Goal: Transaction & Acquisition: Purchase product/service

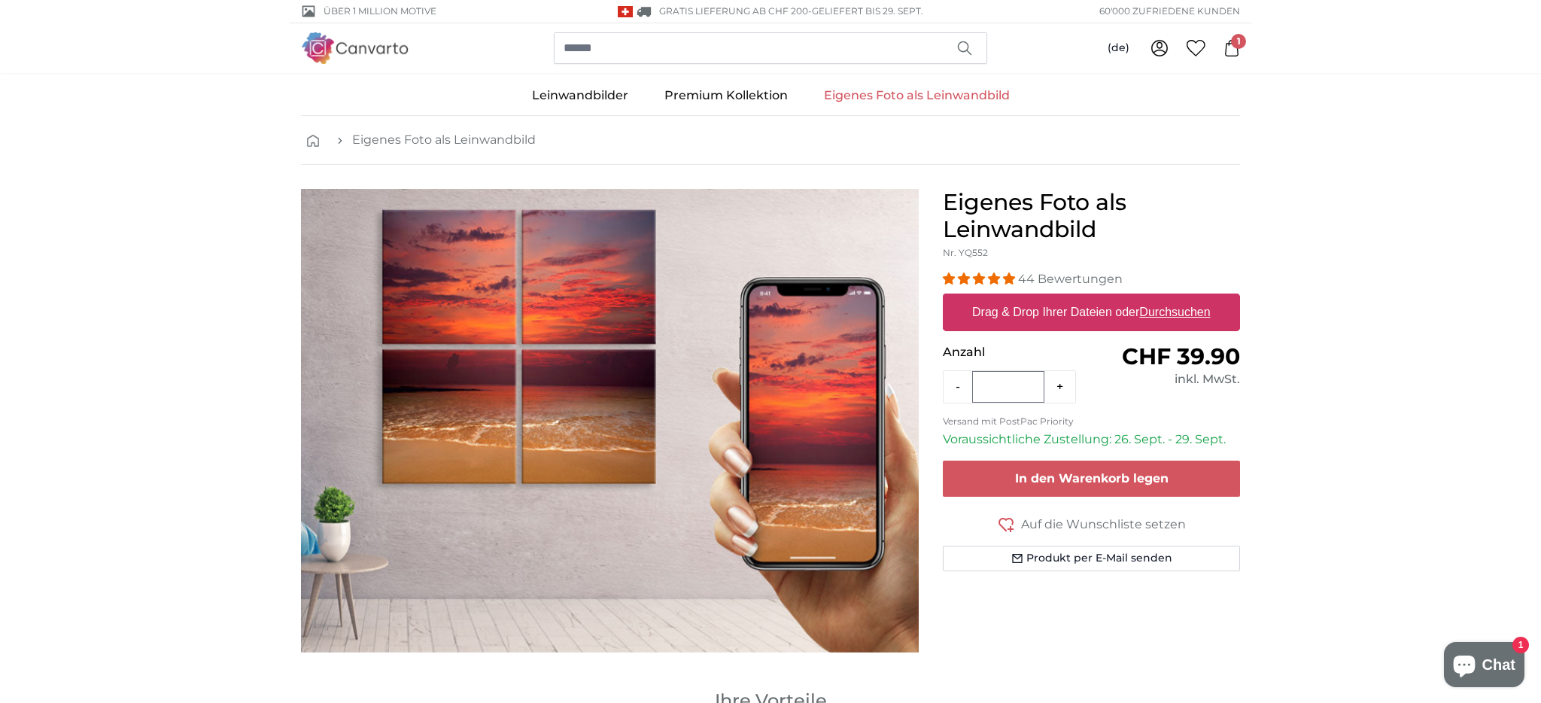
click at [1164, 315] on u "Durchsuchen" at bounding box center [1175, 312] width 71 height 13
click at [1164, 298] on input "Drag & Drop Ihrer Dateien oder Durchsuchen" at bounding box center [1091, 295] width 297 height 5
type input "**********"
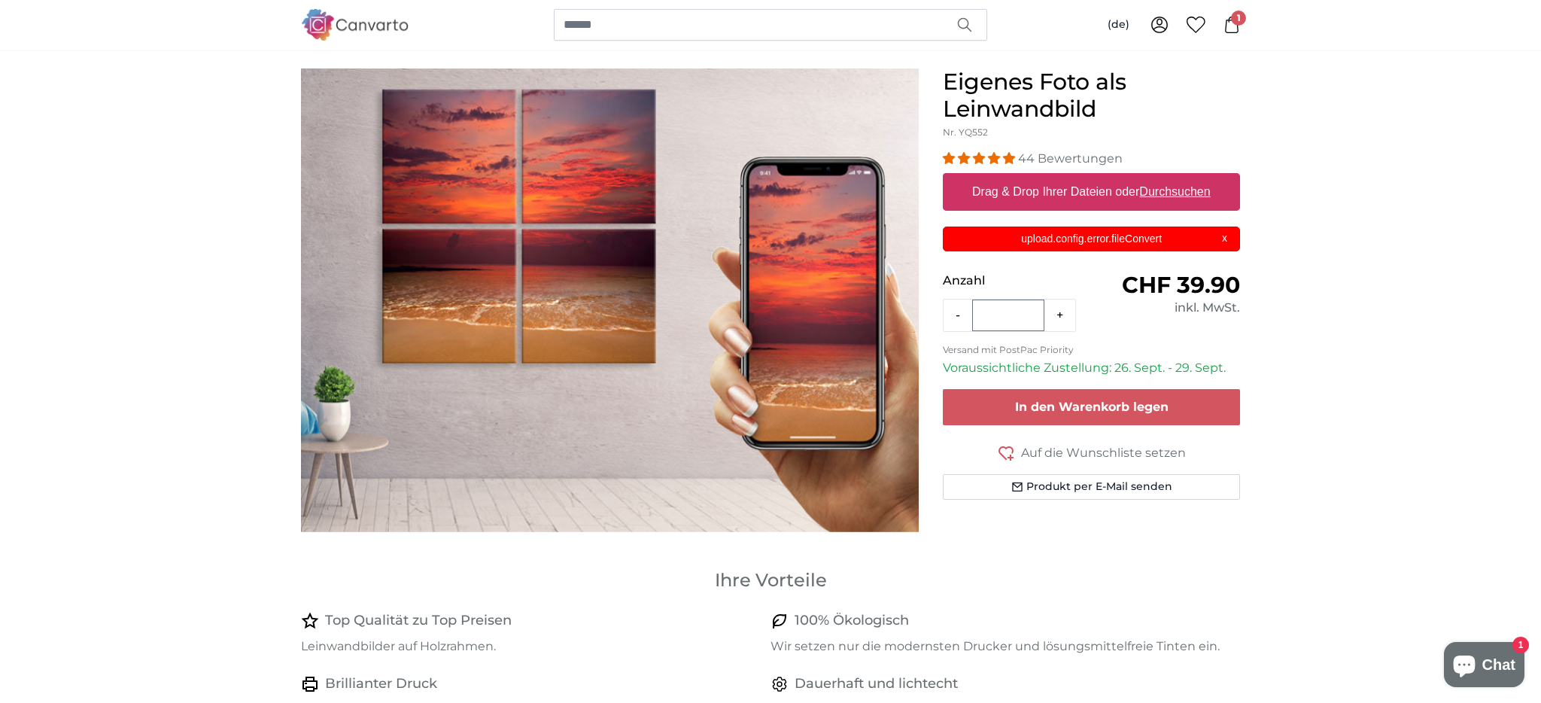
scroll to position [103, 0]
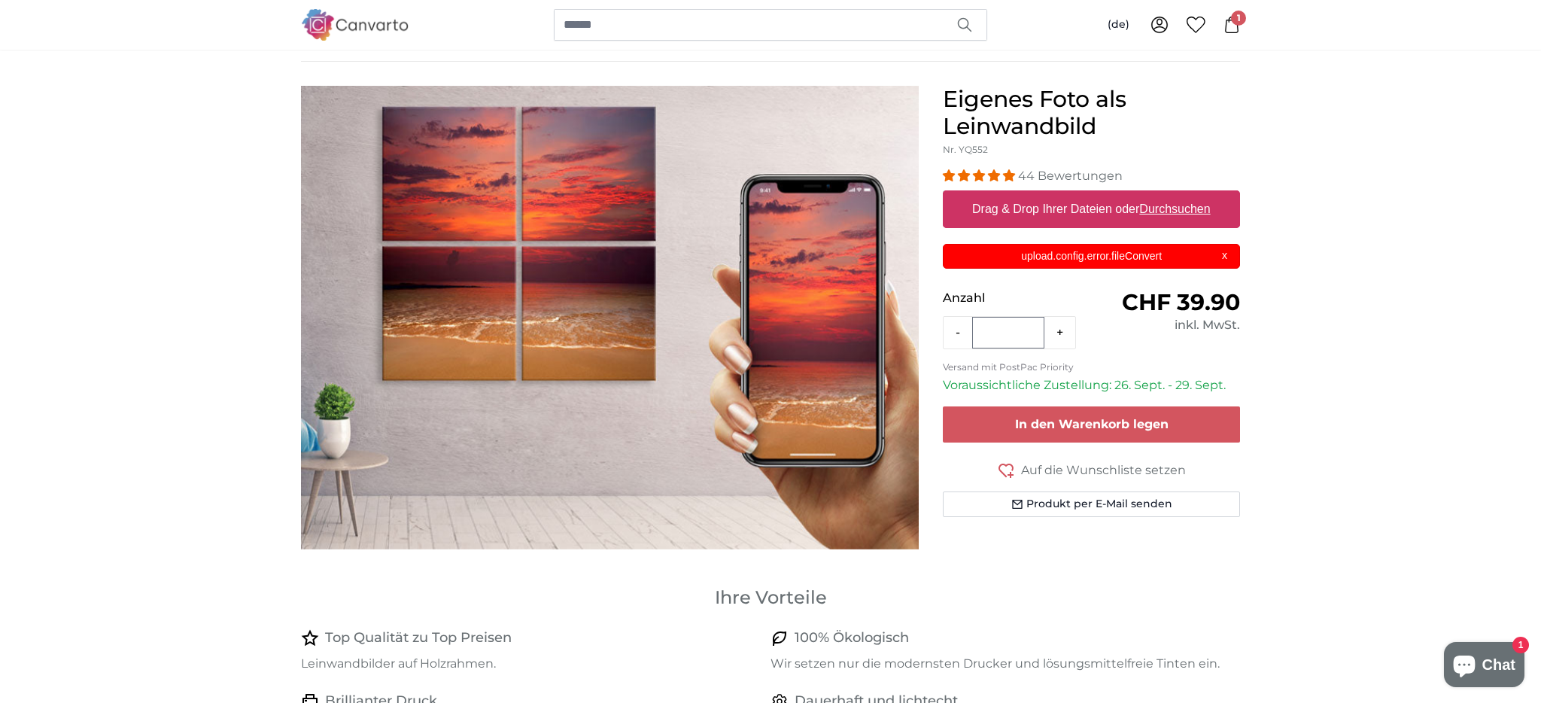
click at [960, 333] on button "-" at bounding box center [958, 333] width 29 height 30
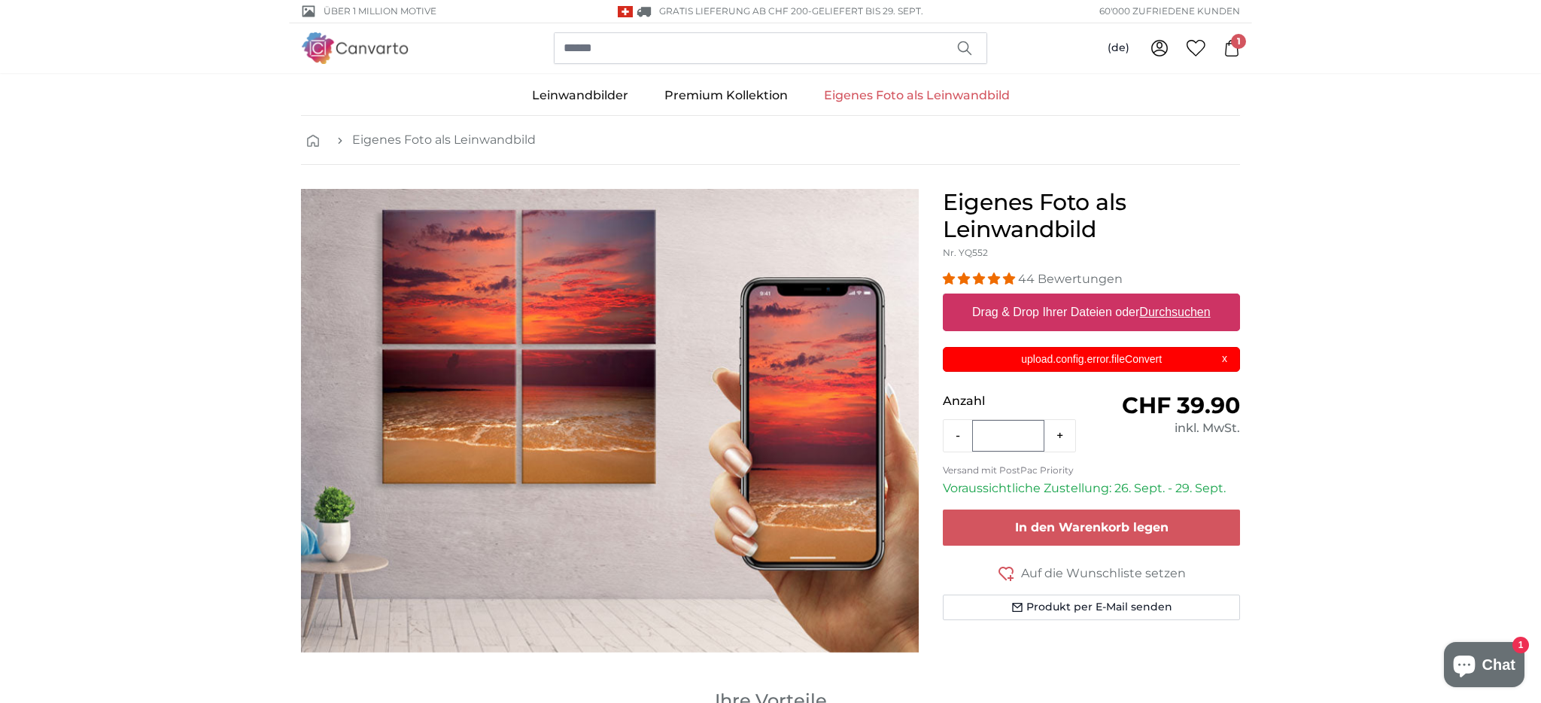
scroll to position [0, 0]
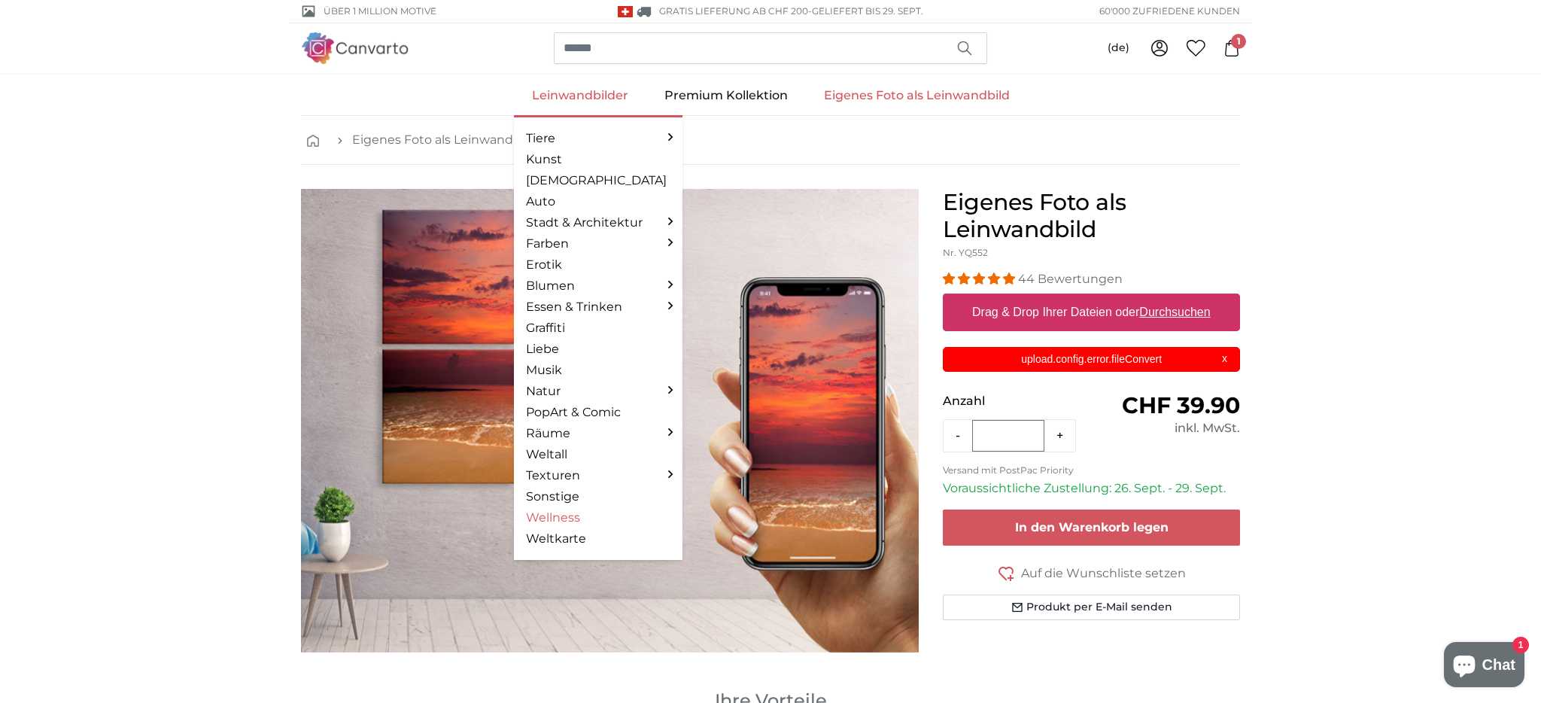
click at [560, 512] on link "Wellness" at bounding box center [598, 518] width 144 height 18
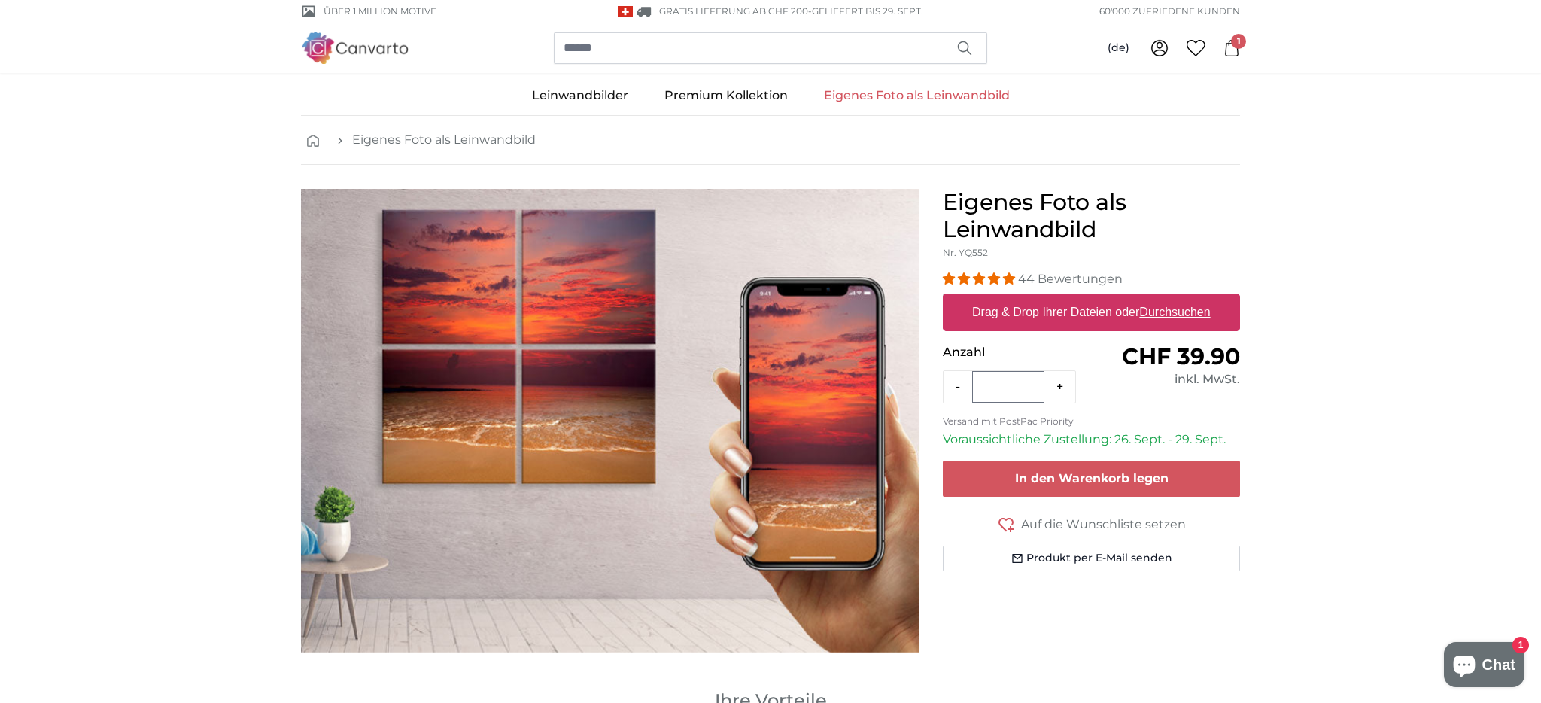
click at [1180, 309] on u "Durchsuchen" at bounding box center [1175, 312] width 71 height 13
click at [1180, 298] on input "Drag & Drop Ihrer Dateien oder Durchsuchen" at bounding box center [1091, 295] width 297 height 5
type input "**********"
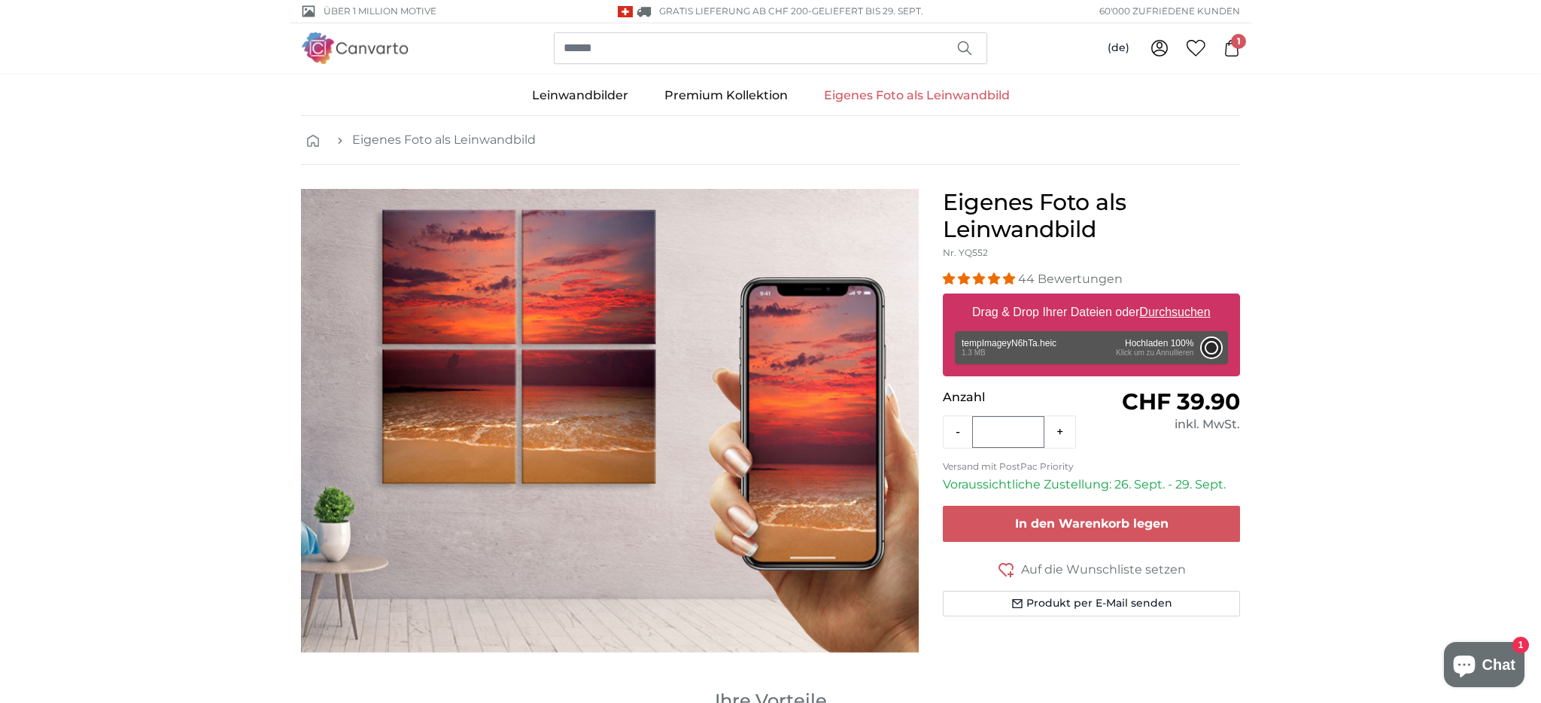
click at [1202, 342] on button "Abbrechen" at bounding box center [1212, 348] width 20 height 20
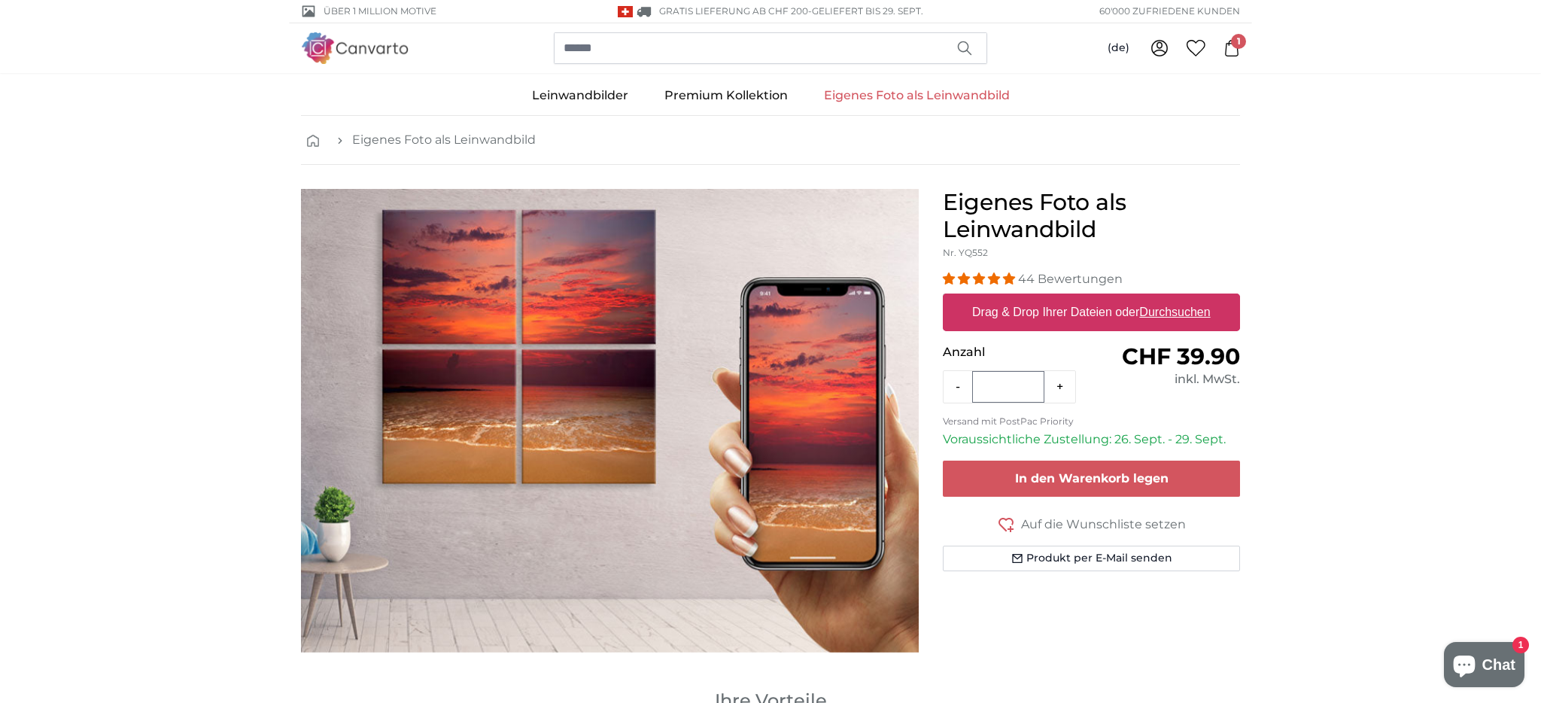
click at [1190, 313] on u "Durchsuchen" at bounding box center [1175, 312] width 71 height 13
click at [1190, 298] on input "Drag & Drop Ihrer Dateien oder Durchsuchen" at bounding box center [1091, 295] width 297 height 5
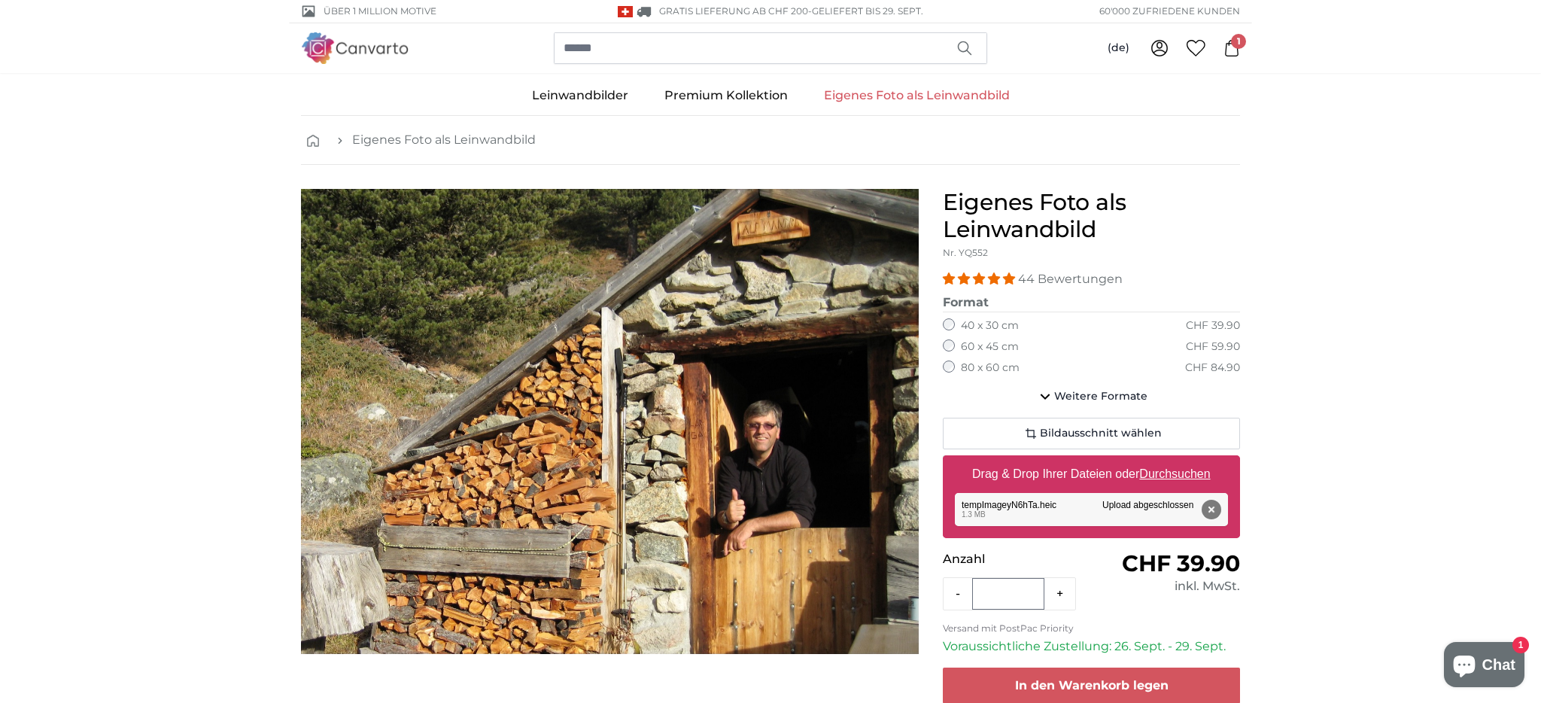
click at [934, 99] on link "Eigenes Foto als Leinwandbild" at bounding box center [917, 95] width 222 height 39
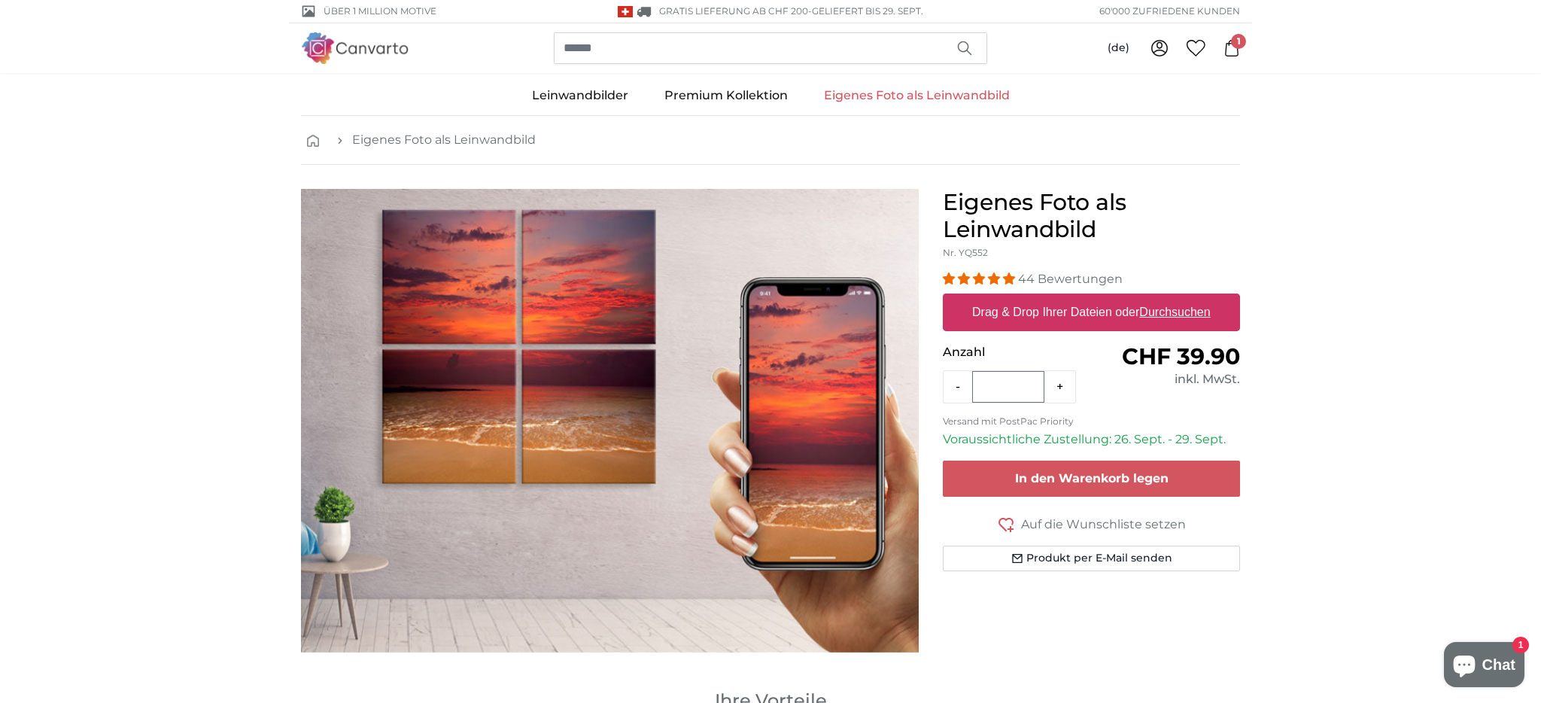
click at [1188, 315] on u "Durchsuchen" at bounding box center [1175, 312] width 71 height 13
click at [1188, 298] on input "Drag & Drop Ihrer Dateien oder Durchsuchen" at bounding box center [1091, 295] width 297 height 5
type input "**********"
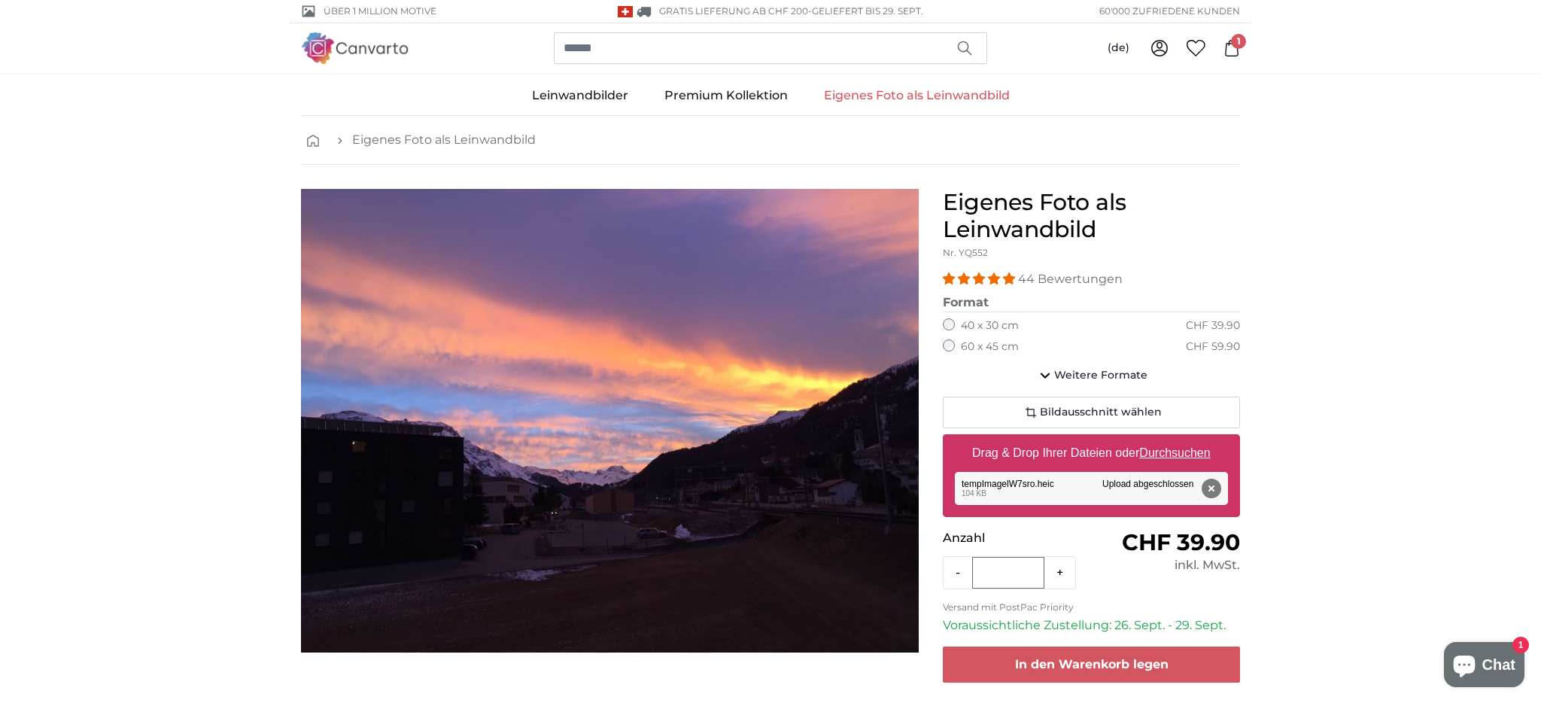
scroll to position [1, 0]
click at [1214, 482] on button "Entfernen" at bounding box center [1212, 488] width 20 height 20
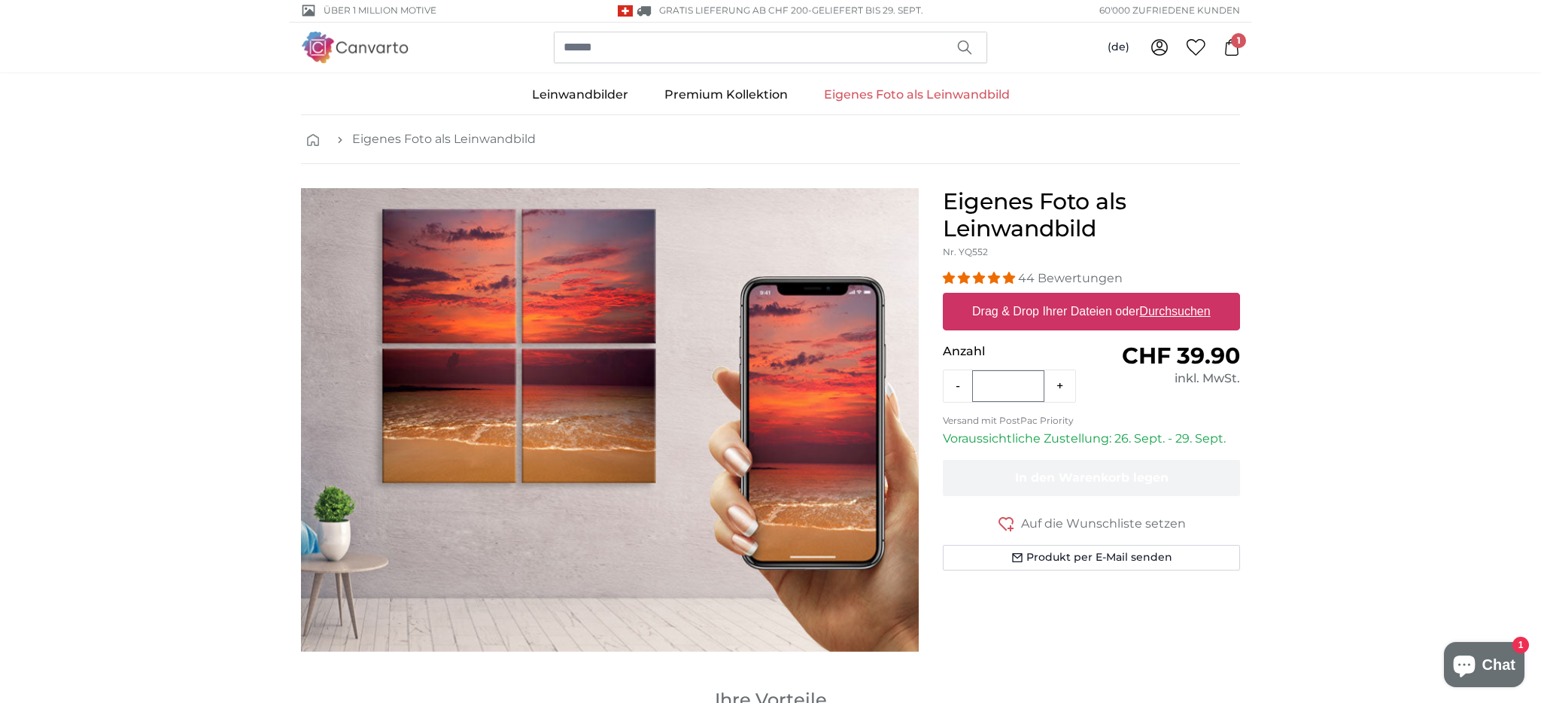
click at [1182, 306] on u "Durchsuchen" at bounding box center [1175, 311] width 71 height 13
click at [1182, 297] on input "Drag & Drop Ihrer Dateien oder Durchsuchen" at bounding box center [1091, 295] width 297 height 5
type input "**********"
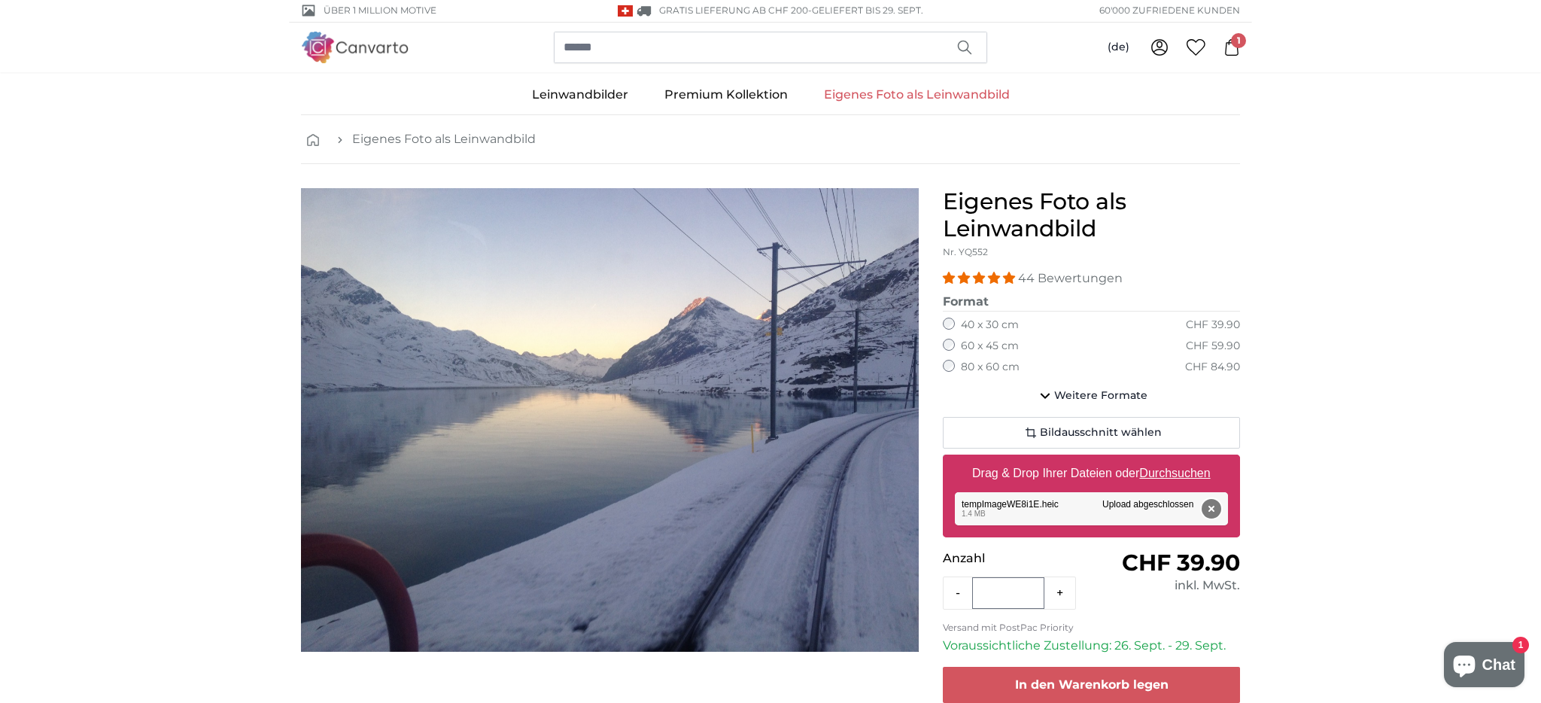
click at [1216, 506] on button "Entfernen" at bounding box center [1212, 509] width 20 height 20
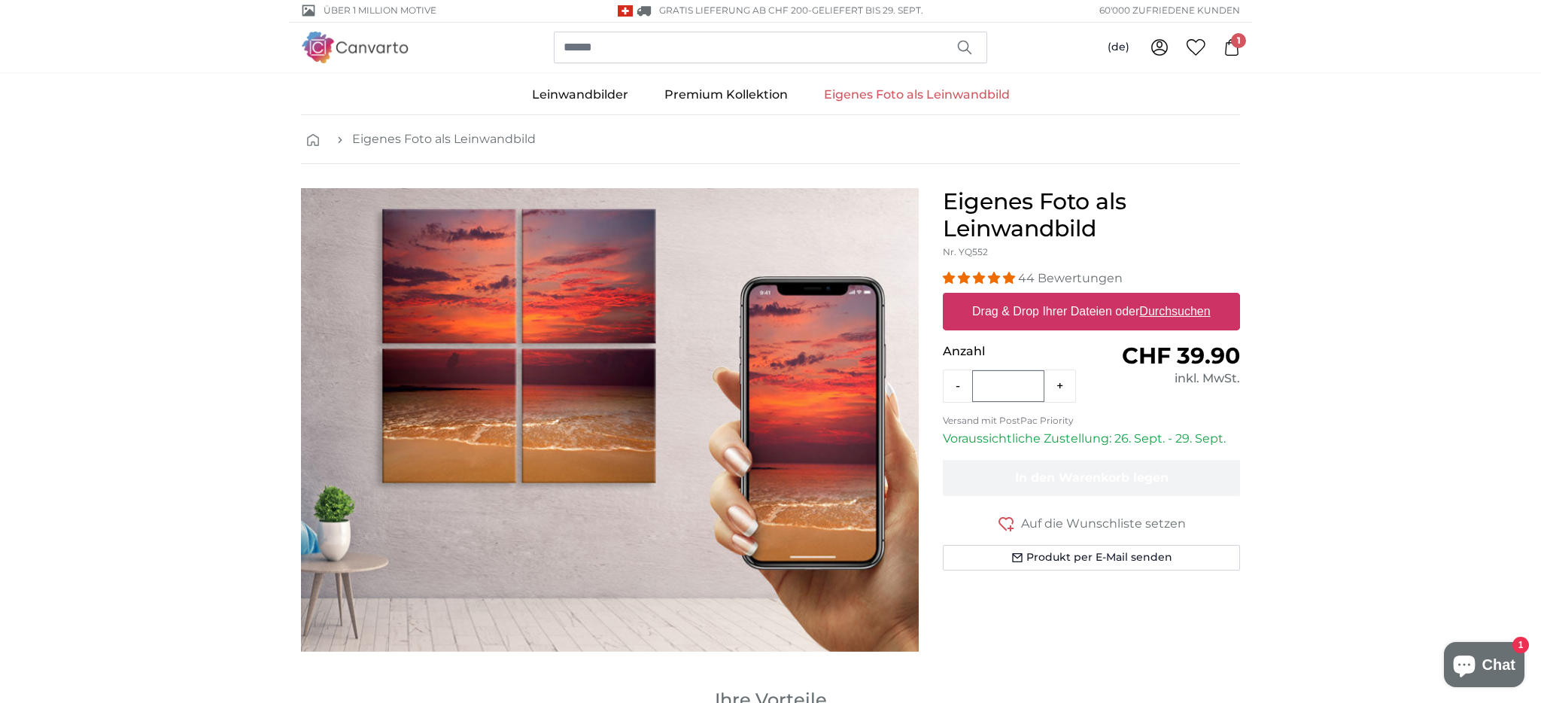
click at [1194, 307] on u "Durchsuchen" at bounding box center [1175, 311] width 71 height 13
click at [1194, 297] on input "Drag & Drop Ihrer Dateien oder Durchsuchen" at bounding box center [1091, 295] width 297 height 5
type input "**********"
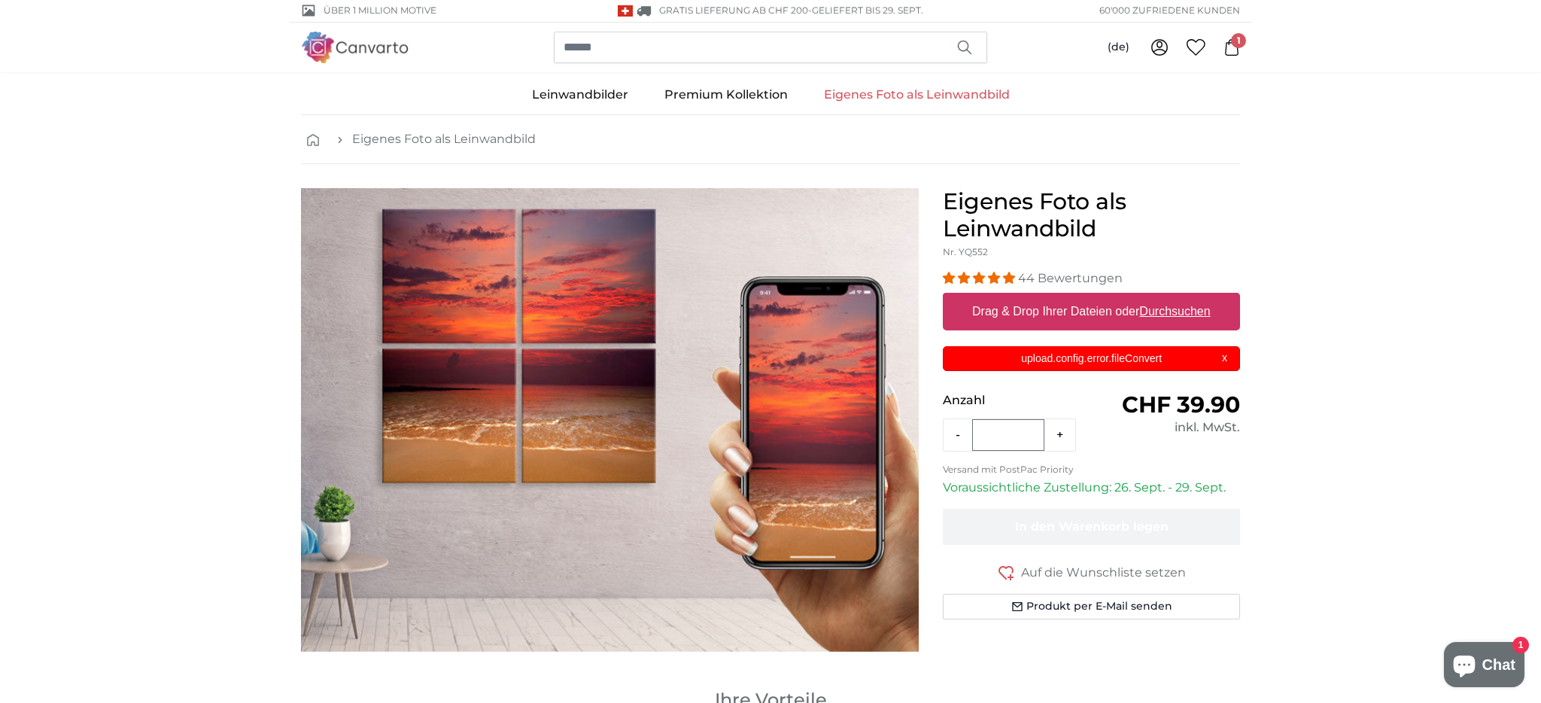
scroll to position [0, 0]
click at [1163, 312] on u "Durchsuchen" at bounding box center [1175, 311] width 71 height 13
click at [1163, 297] on input "Drag & Drop Ihrer Dateien oder Durchsuchen" at bounding box center [1091, 295] width 297 height 5
type input "**********"
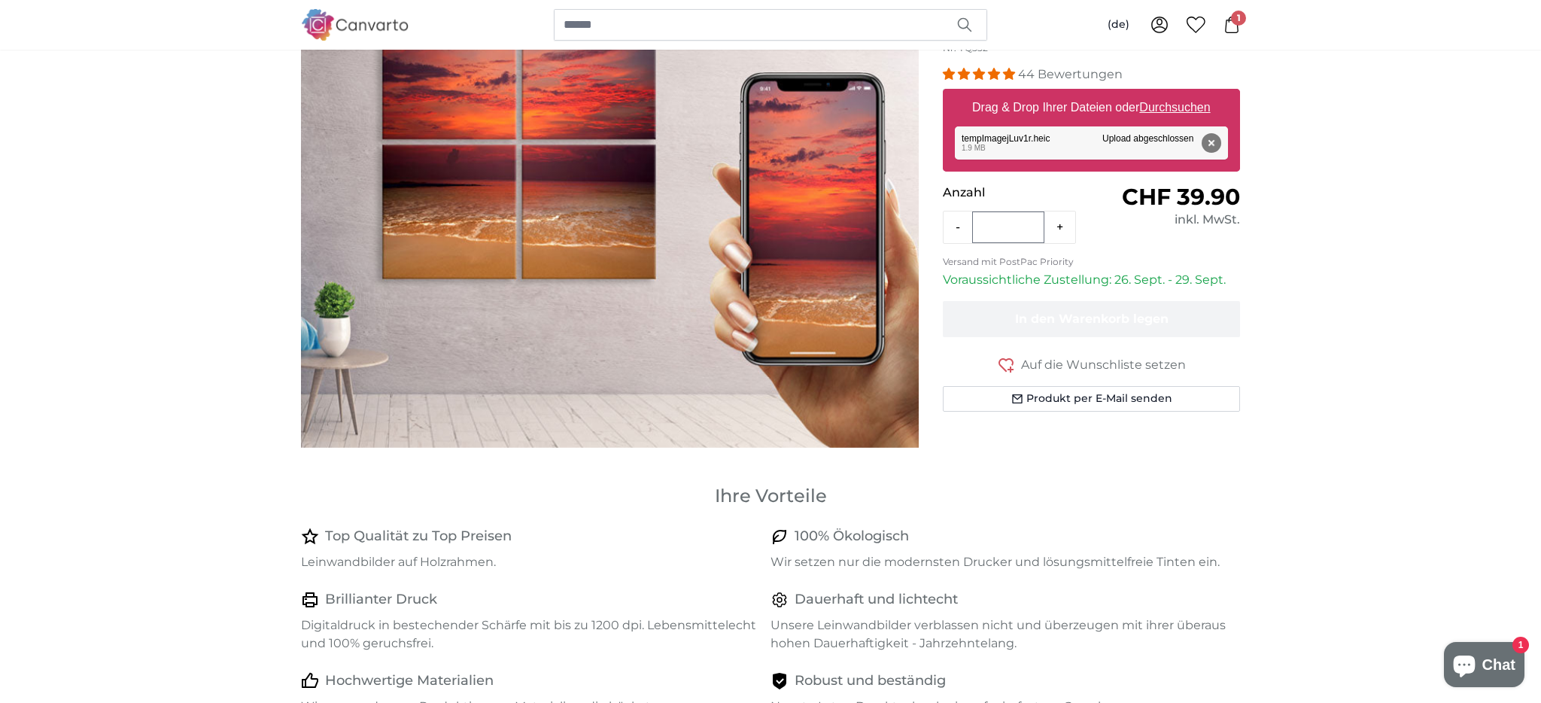
scroll to position [255, 0]
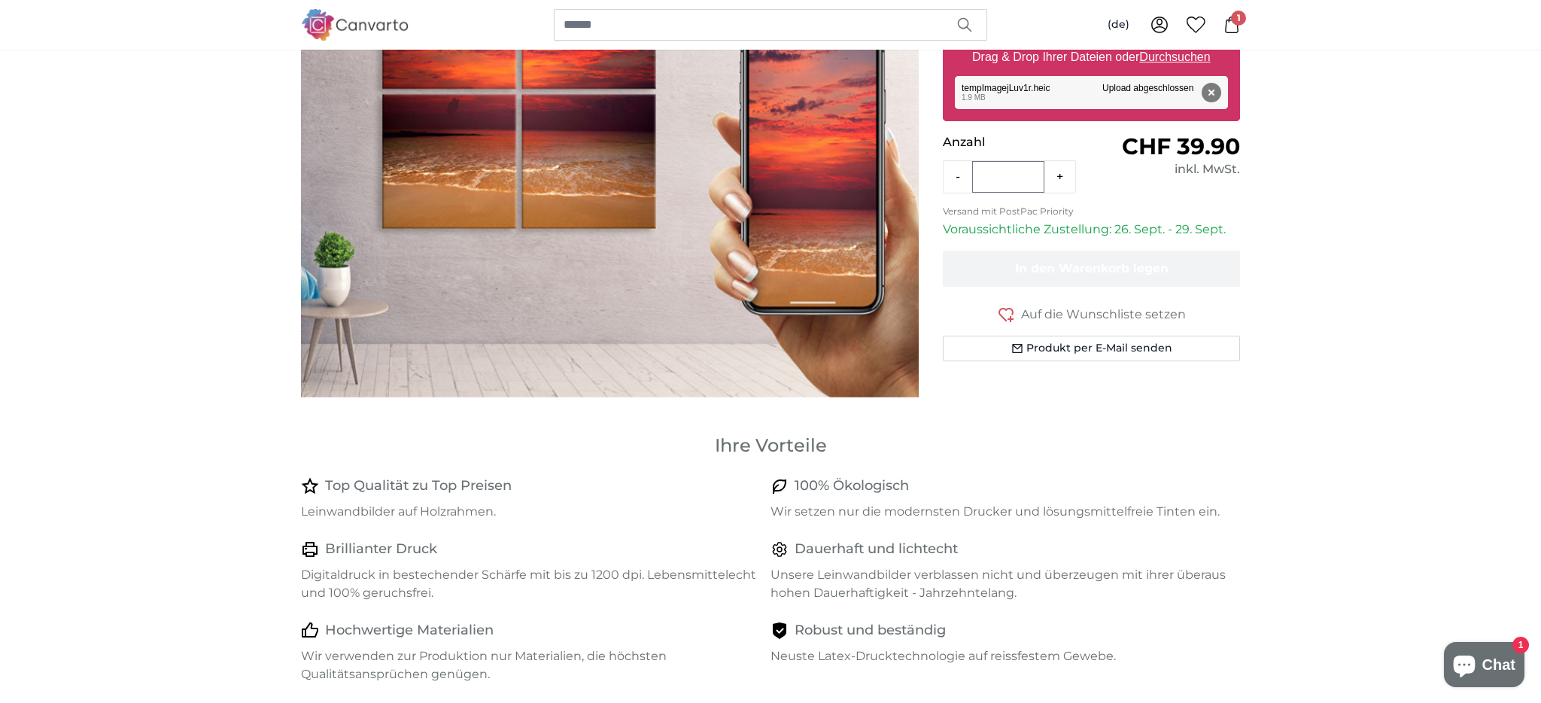
click at [1215, 91] on button "Entfernen" at bounding box center [1212, 93] width 20 height 20
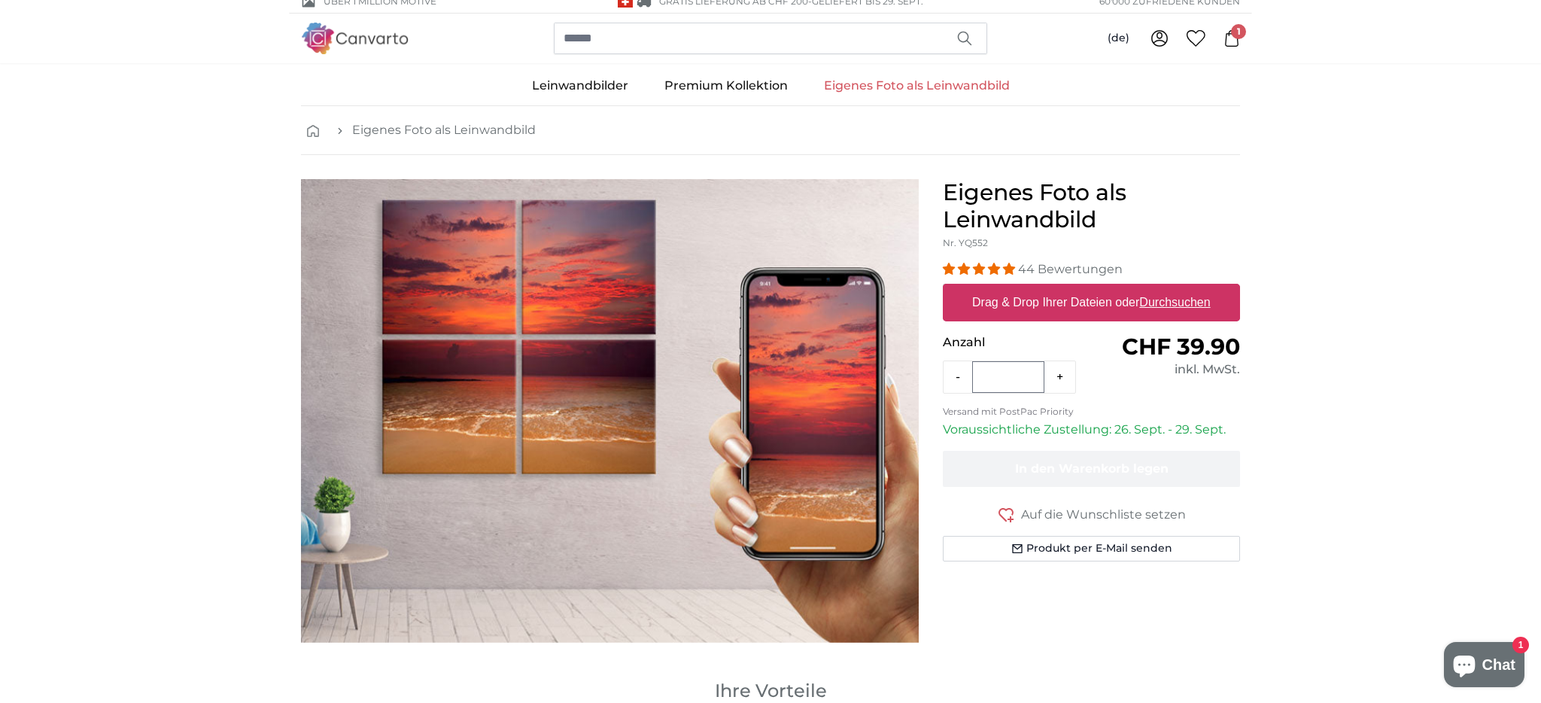
scroll to position [11, 0]
click at [1159, 304] on u "Durchsuchen" at bounding box center [1175, 301] width 71 height 13
click at [1159, 287] on input "Drag & Drop Ihrer Dateien oder Durchsuchen" at bounding box center [1091, 285] width 297 height 5
type input "**********"
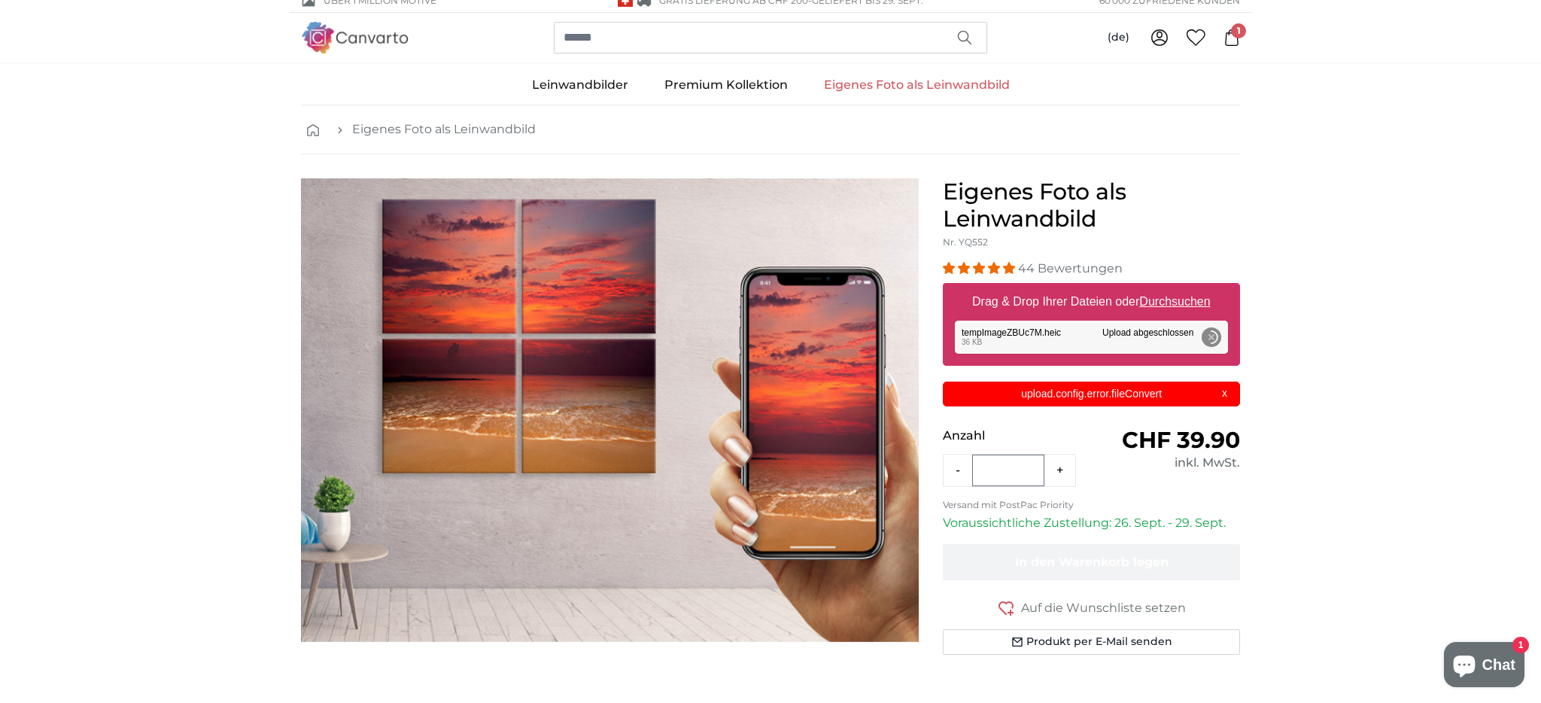
scroll to position [0, 0]
click at [1215, 334] on button "Entfernen" at bounding box center [1212, 337] width 20 height 20
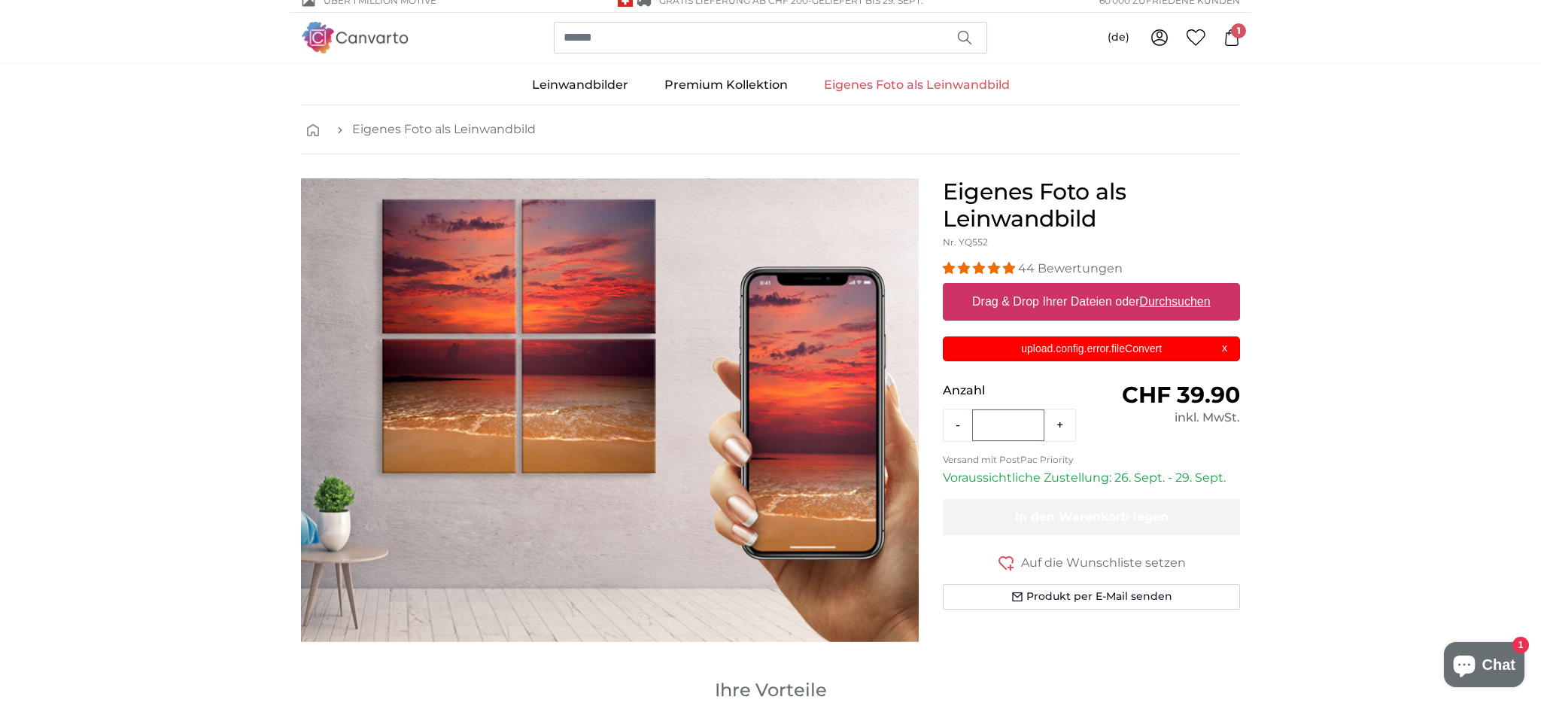
click at [1222, 345] on div "upload.config.error.fileConvert X" at bounding box center [1091, 348] width 297 height 25
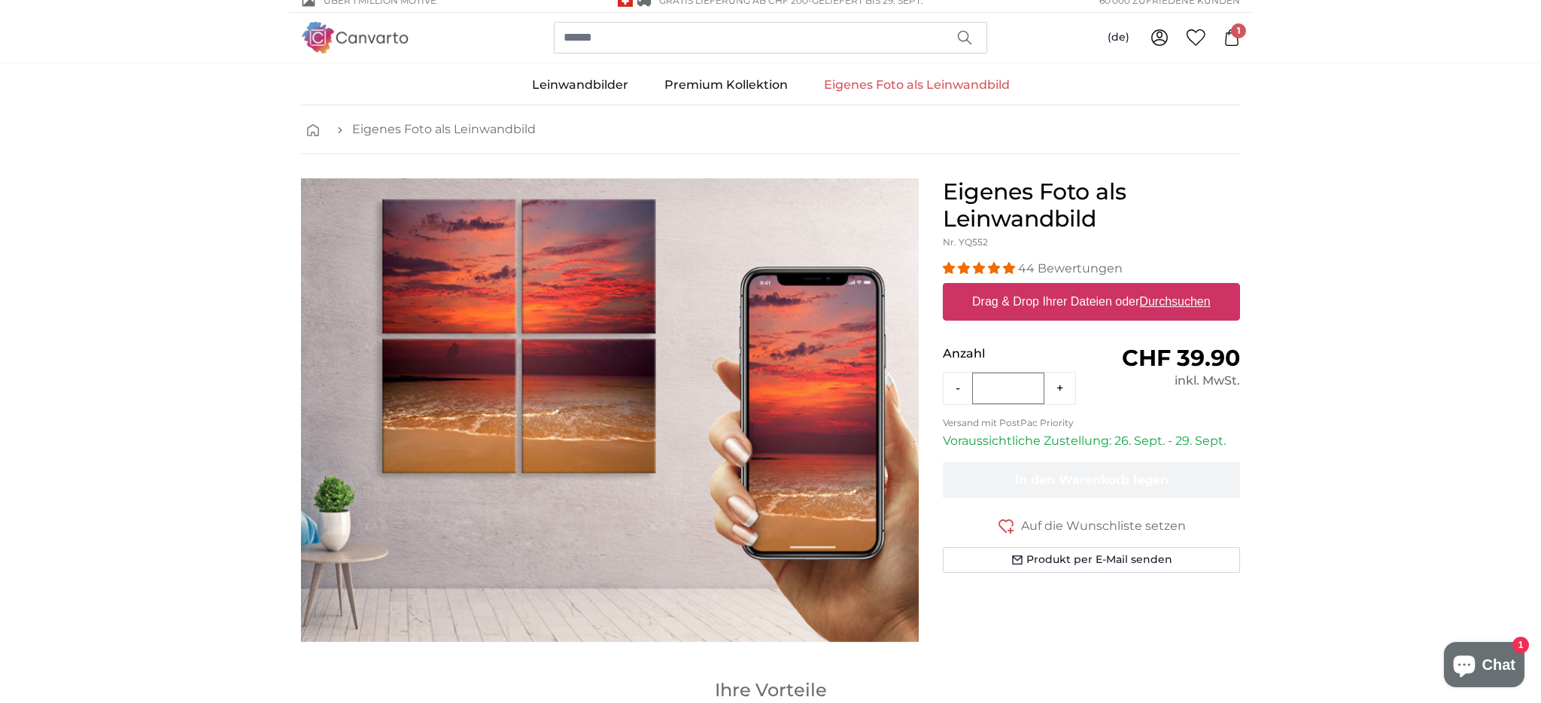
click at [1160, 300] on u "Durchsuchen" at bounding box center [1175, 301] width 71 height 13
click at [1160, 287] on input "Drag & Drop Ihrer Dateien oder Durchsuchen" at bounding box center [1091, 285] width 297 height 5
type input "**********"
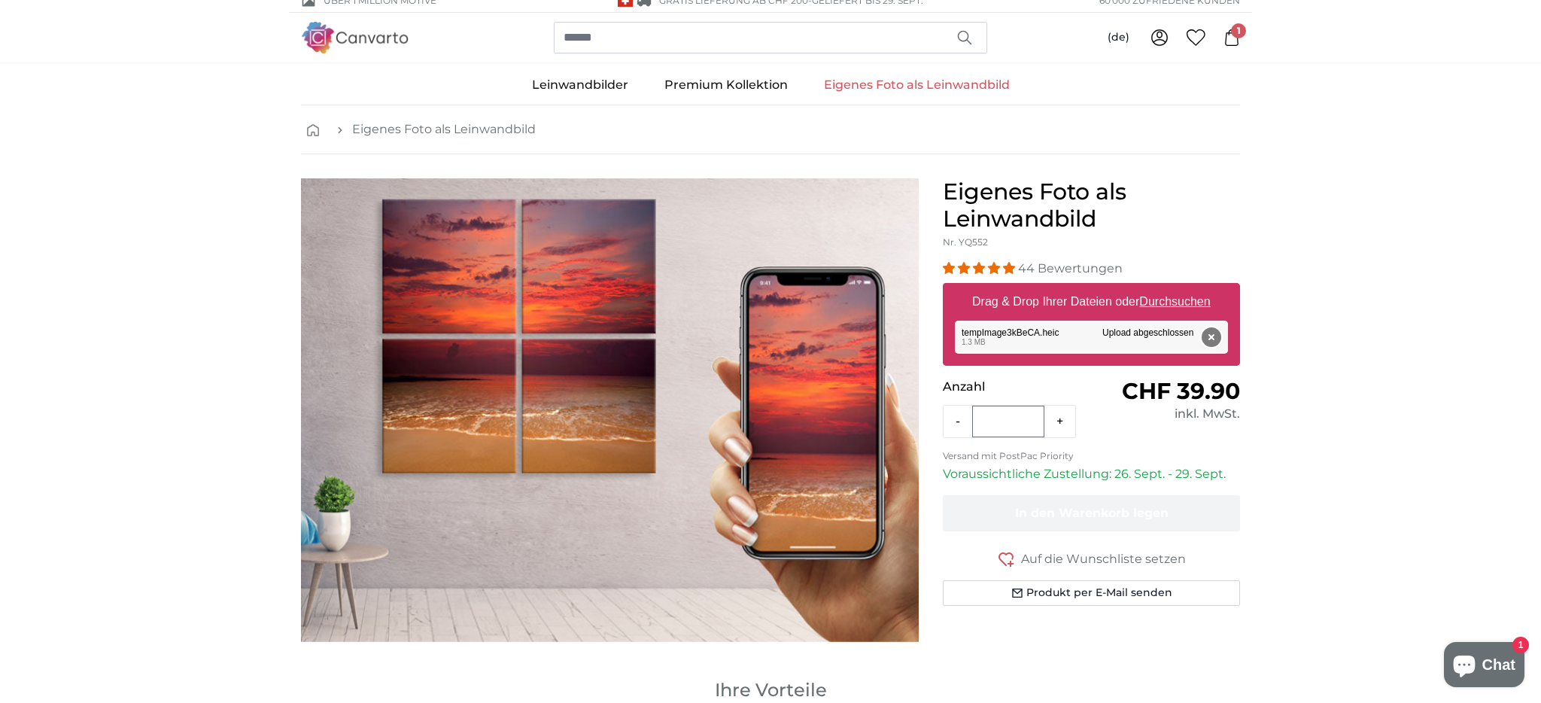
click at [1213, 336] on button "Entfernen" at bounding box center [1212, 337] width 20 height 20
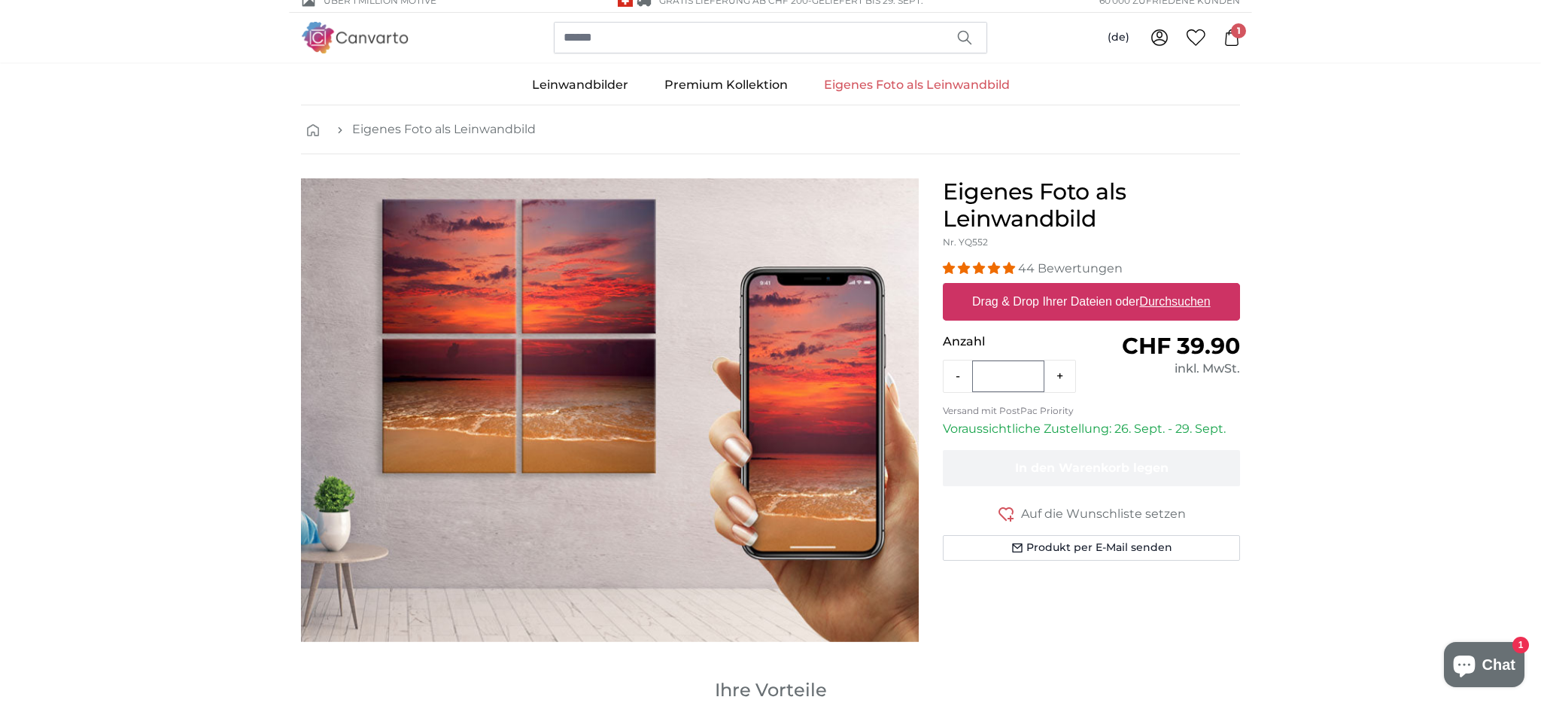
click at [1175, 306] on u "Durchsuchen" at bounding box center [1175, 301] width 71 height 13
click at [1175, 287] on input "Drag & Drop Ihrer Dateien oder Durchsuchen" at bounding box center [1091, 285] width 297 height 5
type input "**********"
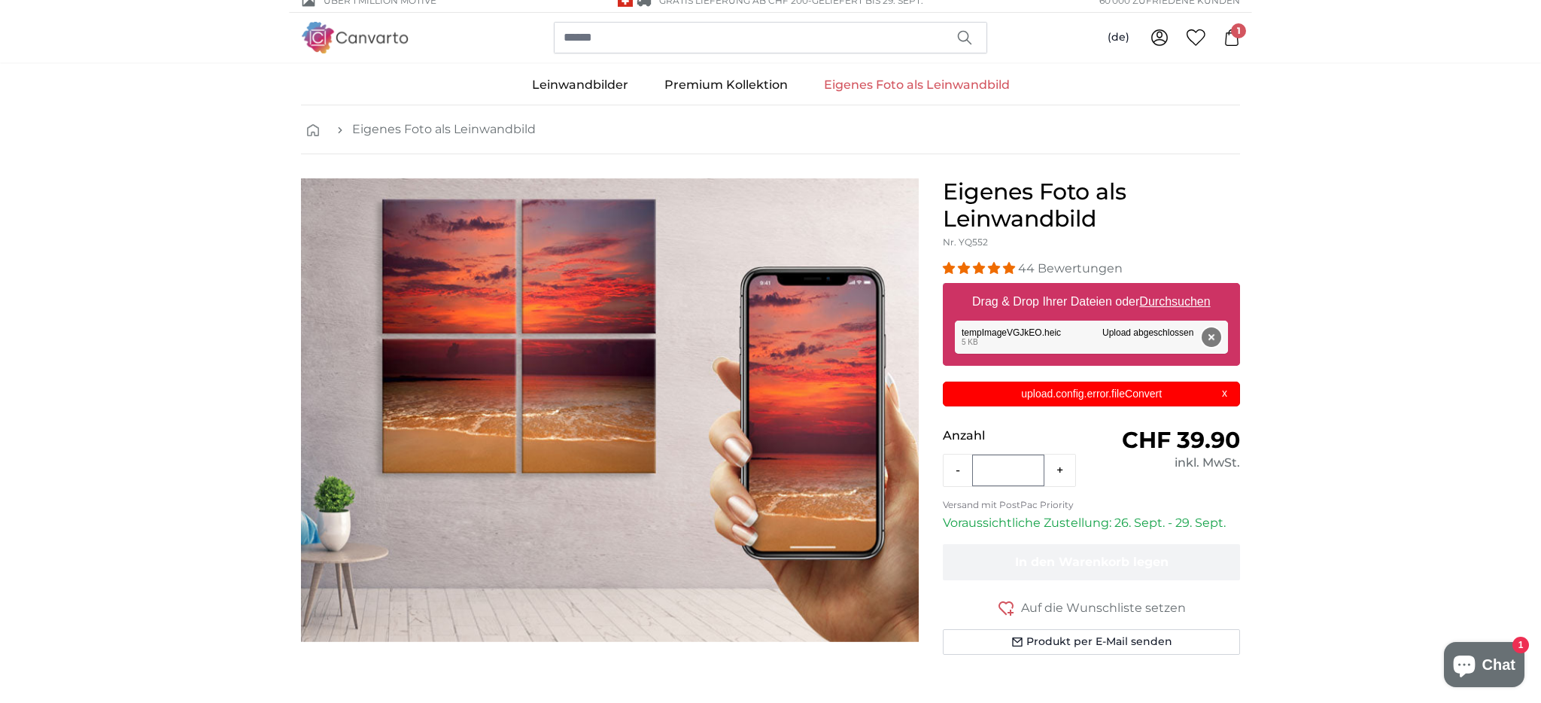
click at [1207, 333] on button "Entfernen" at bounding box center [1212, 337] width 20 height 20
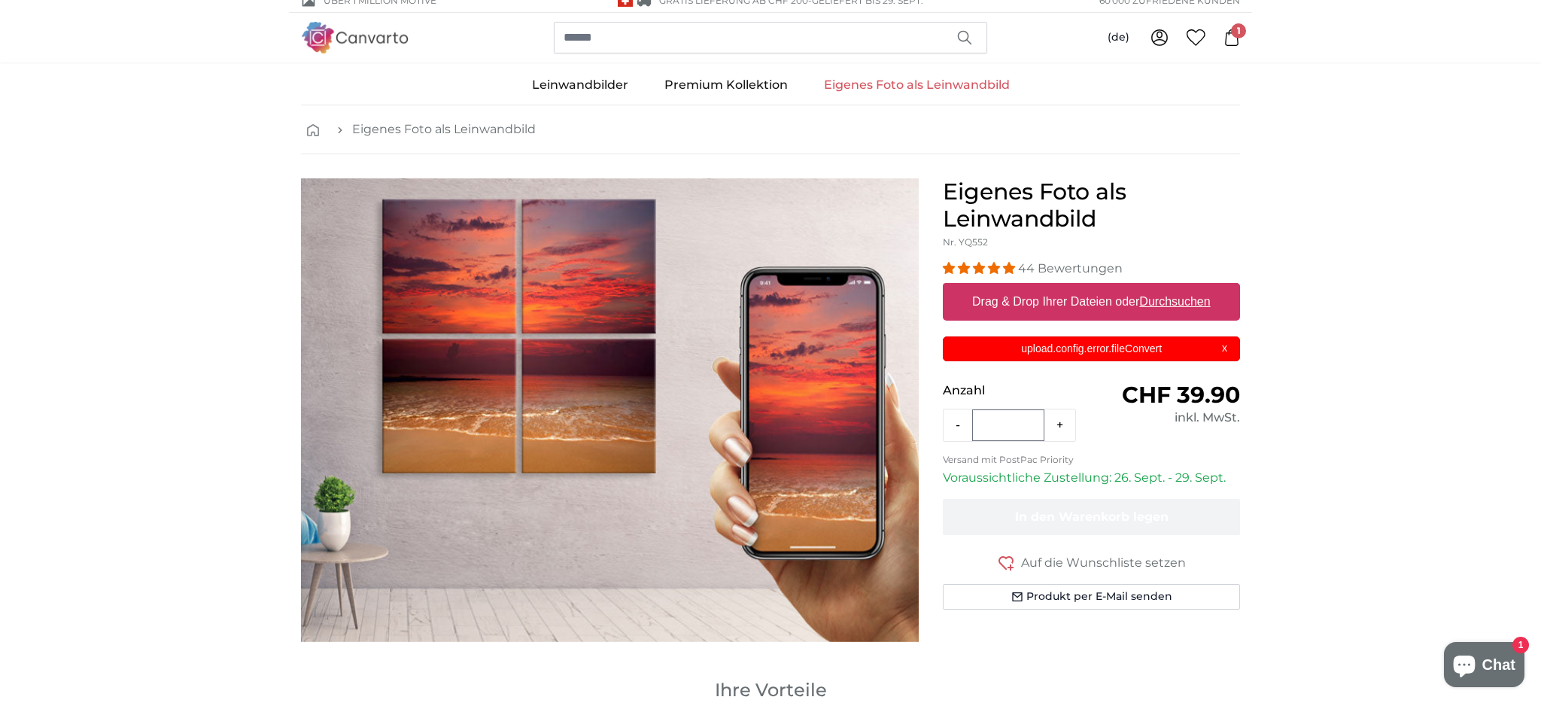
click at [1226, 345] on div "upload.config.error.fileConvert X" at bounding box center [1091, 348] width 297 height 25
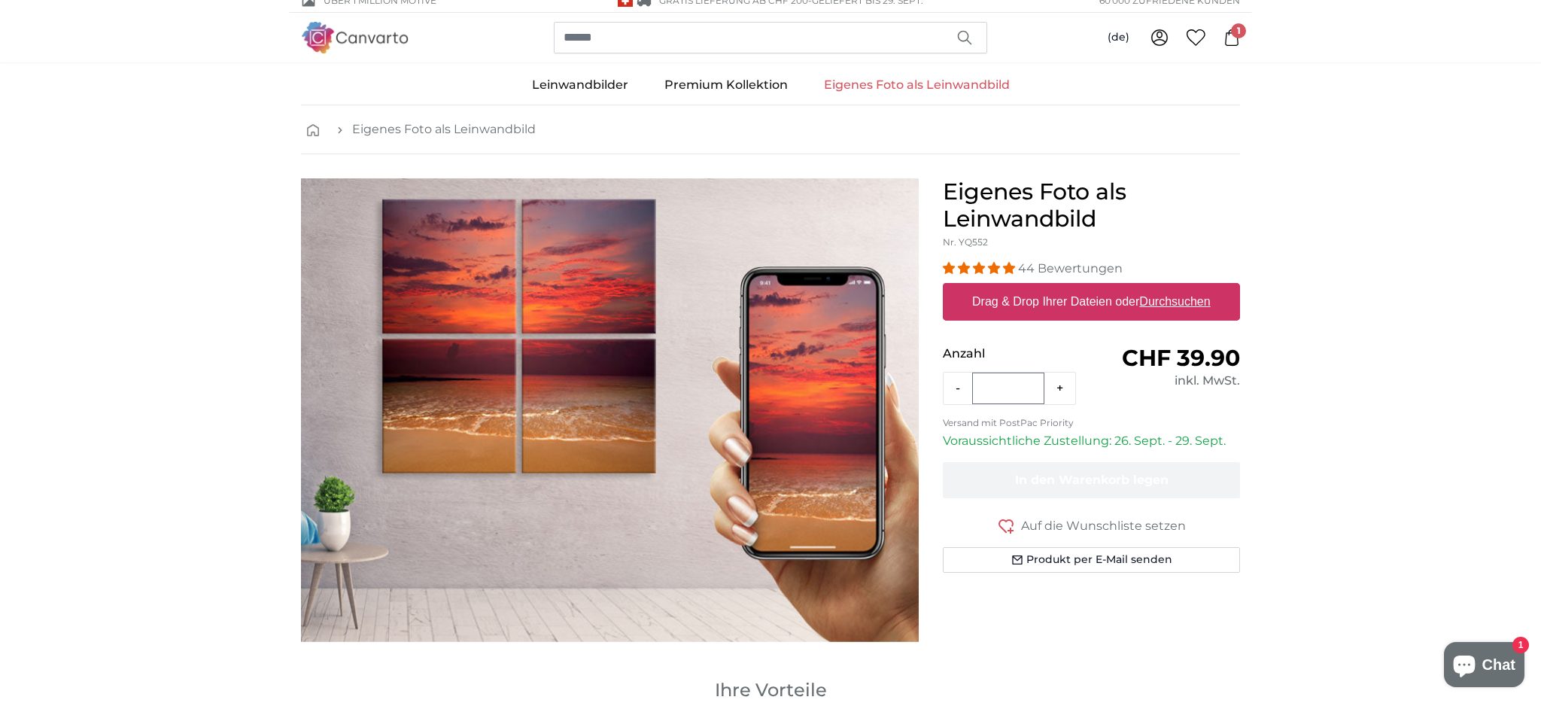
click at [1172, 299] on u "Durchsuchen" at bounding box center [1175, 301] width 71 height 13
click at [1172, 287] on input "Drag & Drop Ihrer Dateien oder Durchsuchen" at bounding box center [1091, 285] width 297 height 5
type input "**********"
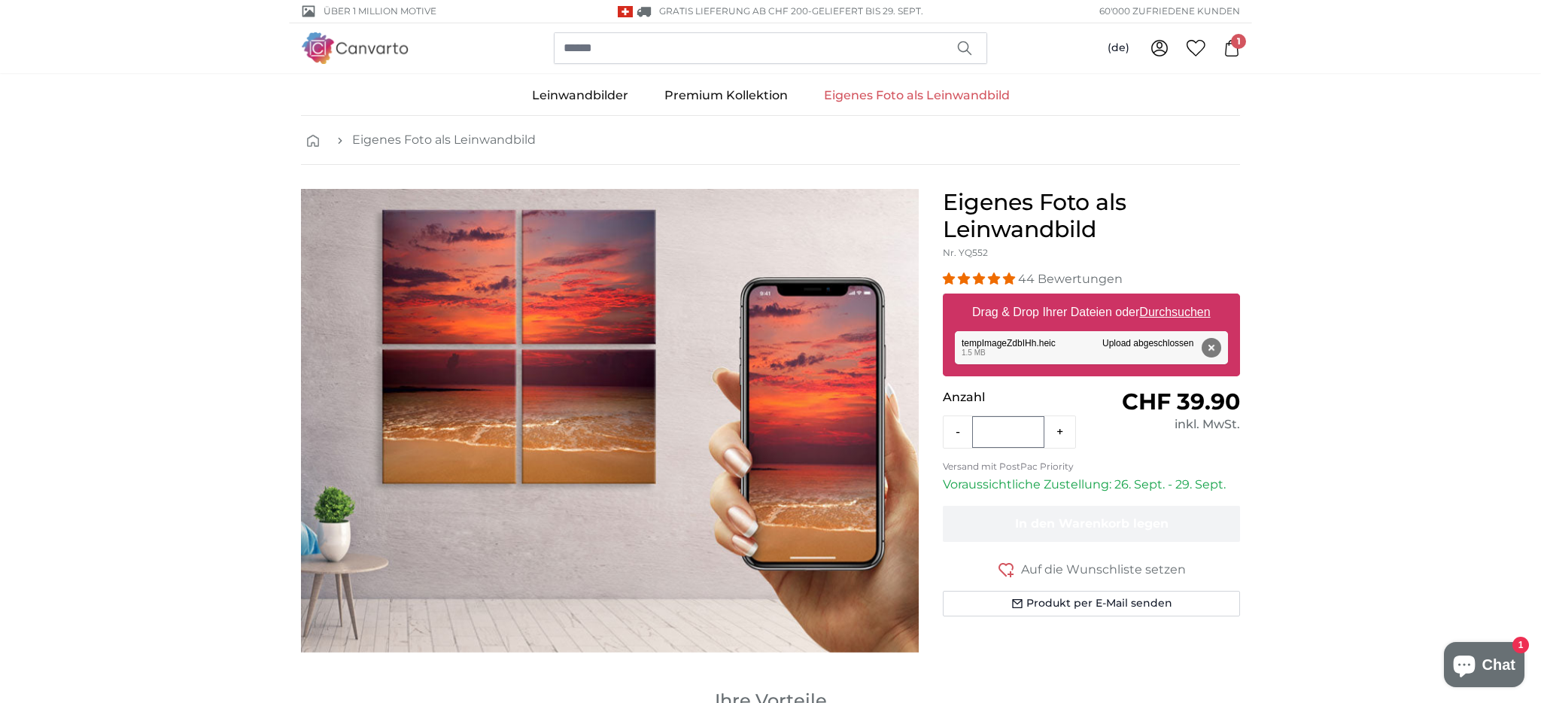
click at [1239, 43] on span "1" at bounding box center [1238, 41] width 15 height 15
click at [1210, 347] on button "Entfernen" at bounding box center [1212, 348] width 20 height 20
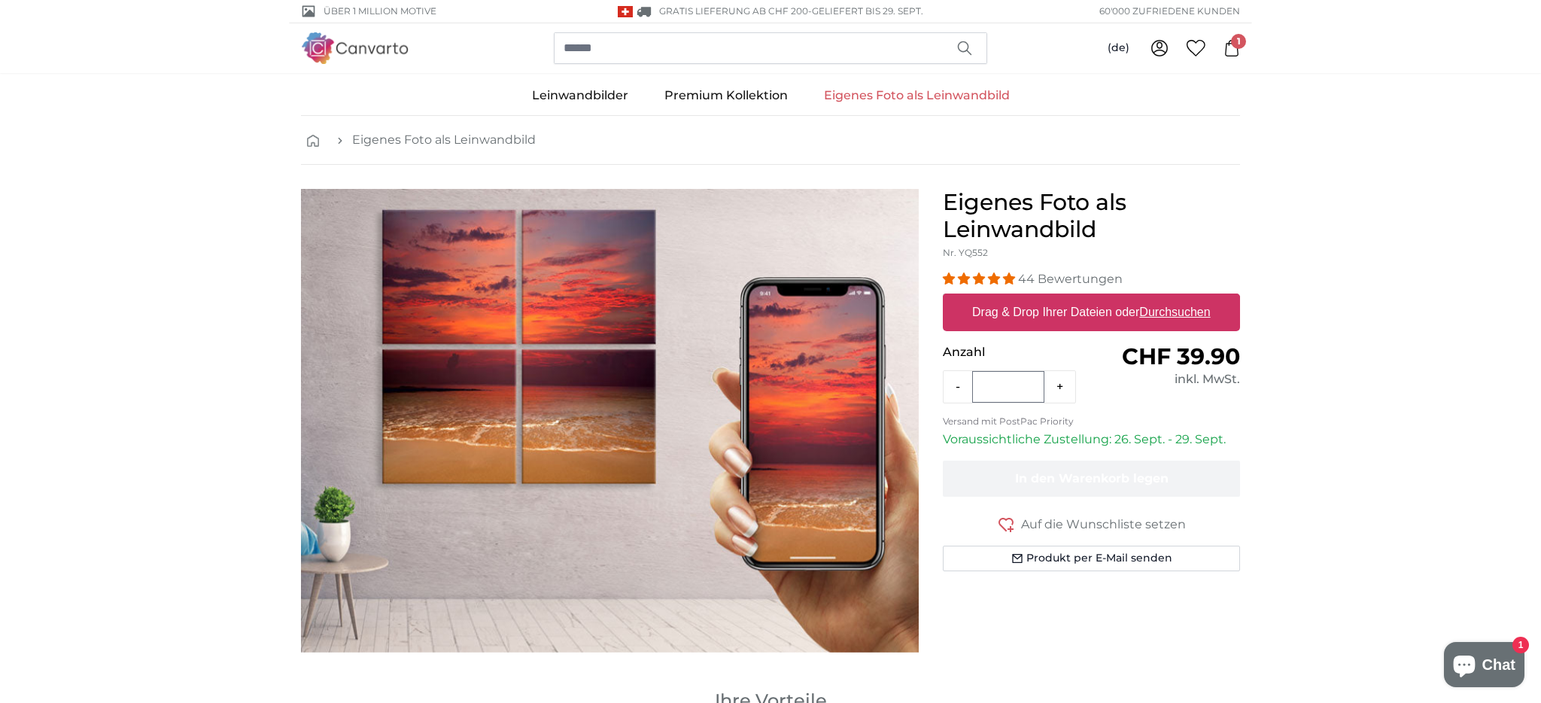
click at [1187, 311] on u "Durchsuchen" at bounding box center [1175, 312] width 71 height 13
click at [1187, 298] on input "Drag & Drop Ihrer Dateien oder Durchsuchen" at bounding box center [1091, 295] width 297 height 5
